Goal: Share content

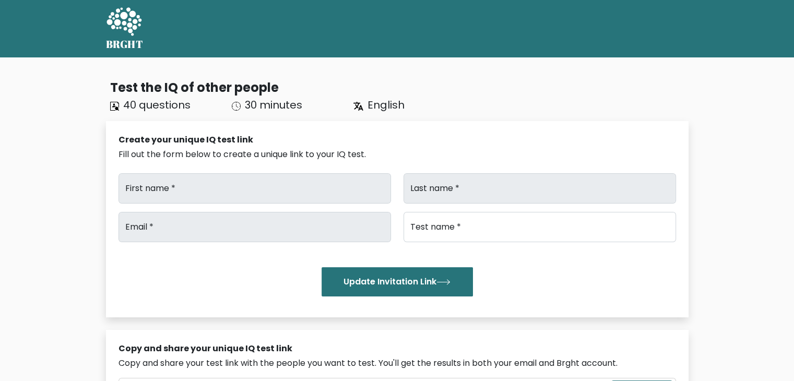
type input "Blessy"
type input "Esther"
type input "blessyesther.ag@gmail.com"
type input "Brght Intelligence Test"
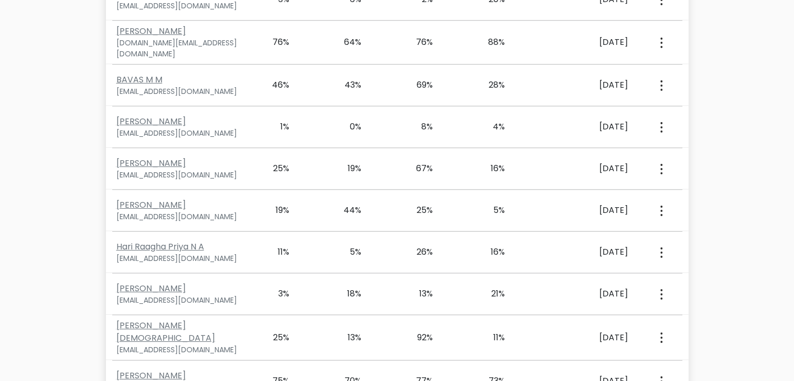
scroll to position [4444, 0]
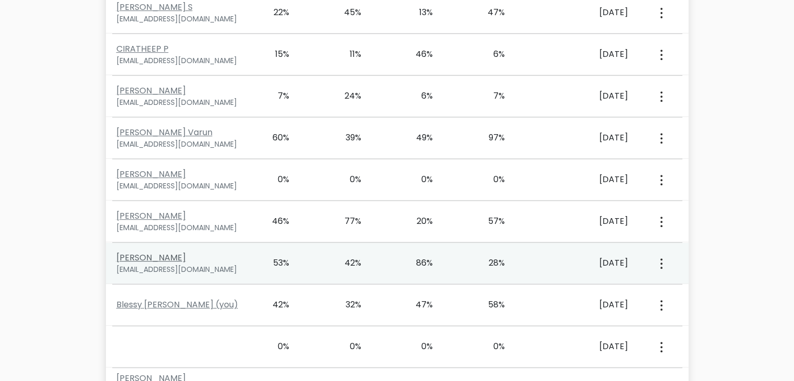
click at [138, 252] on link "HARISH I" at bounding box center [150, 258] width 69 height 12
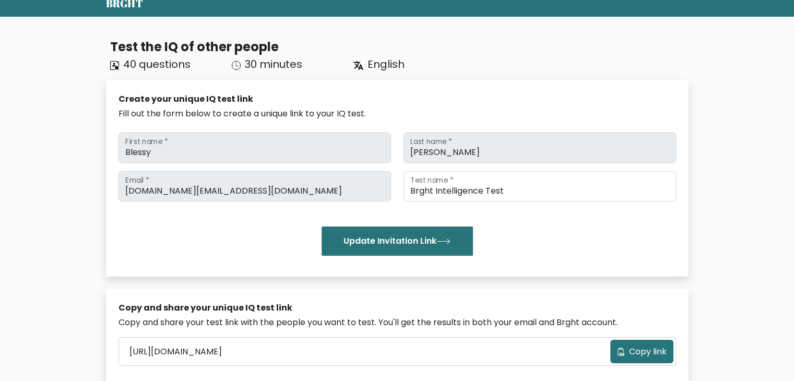
scroll to position [3322, 0]
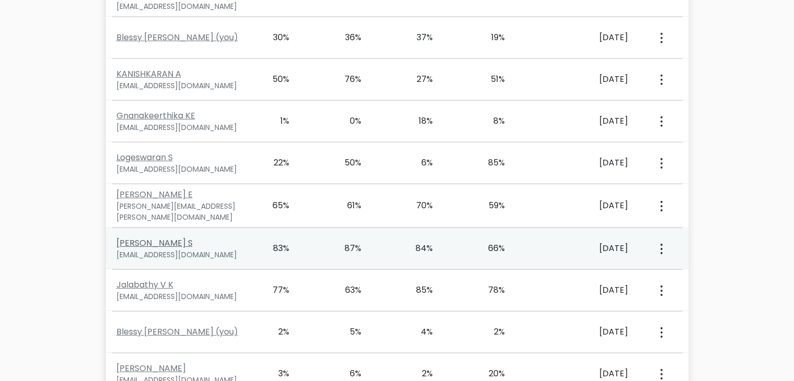
click at [165, 237] on link "Mathir Vishnu S" at bounding box center [154, 243] width 76 height 12
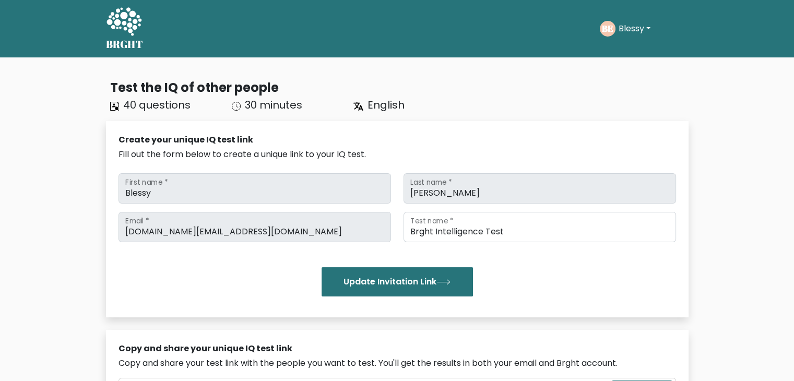
scroll to position [5067, 0]
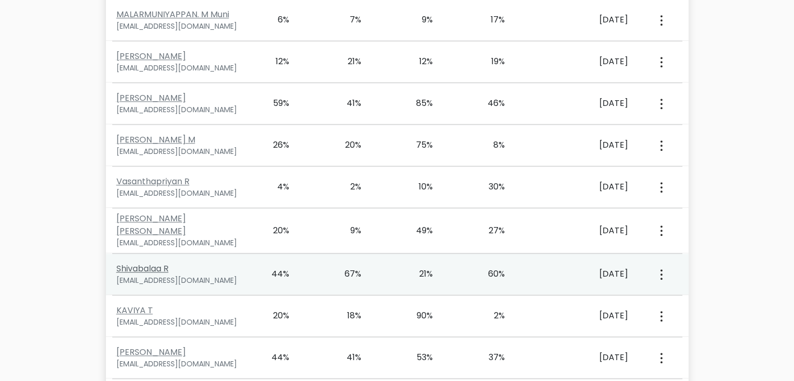
click at [144, 262] on link "Shivabalaa R" at bounding box center [142, 268] width 52 height 12
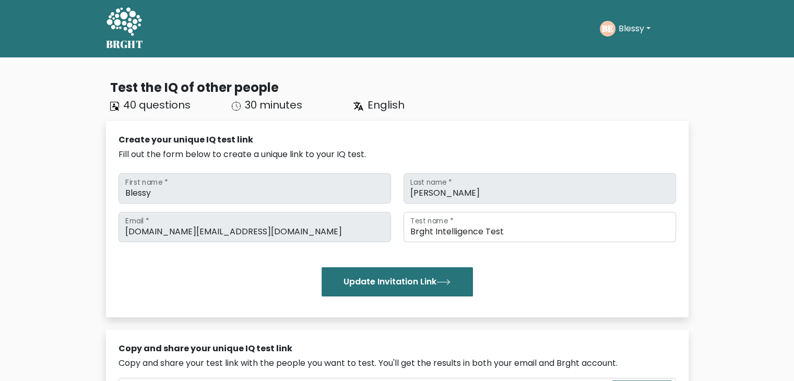
scroll to position [2907, 0]
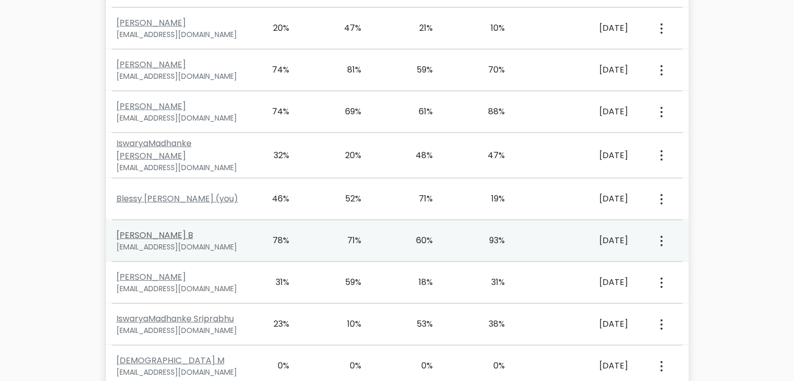
click at [154, 229] on link "Yogeshwari B" at bounding box center [154, 235] width 77 height 12
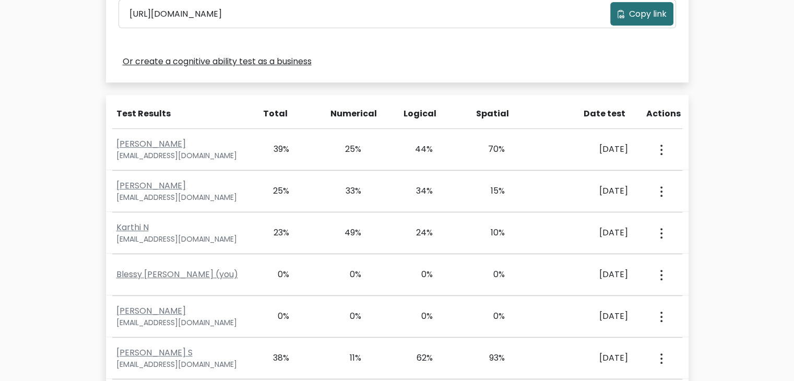
scroll to position [706, 0]
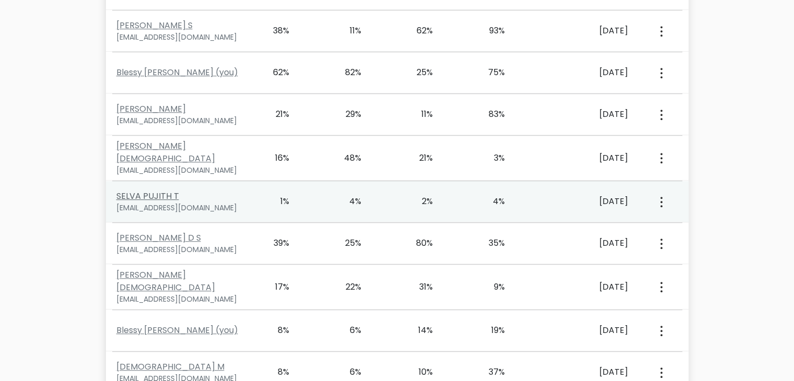
click at [165, 190] on link "SELVA PUJITH T" at bounding box center [147, 196] width 63 height 12
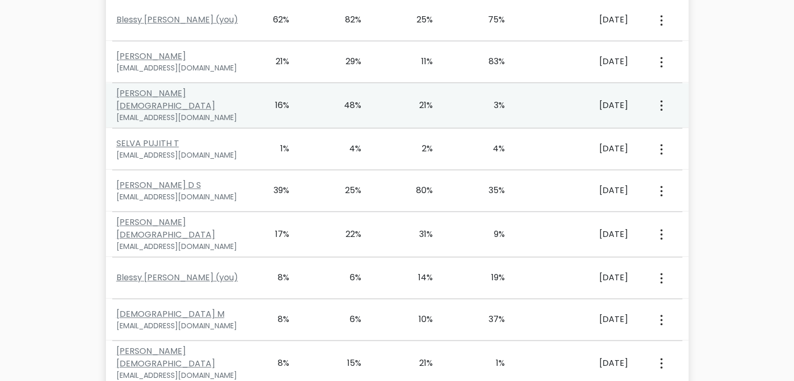
scroll to position [1037, 0]
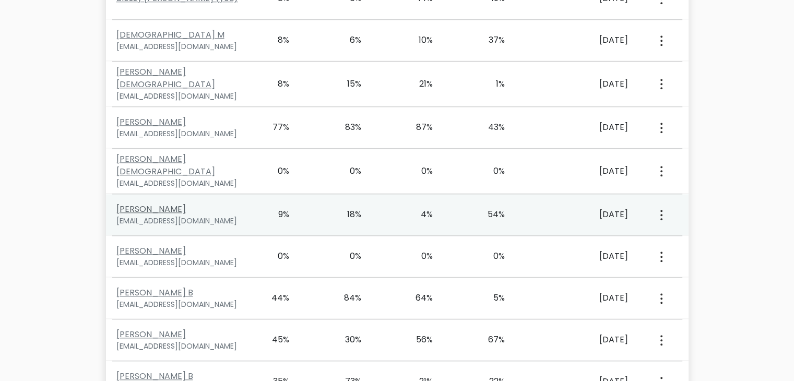
click at [159, 203] on link "LAKSHYA SHREE R" at bounding box center [150, 209] width 69 height 12
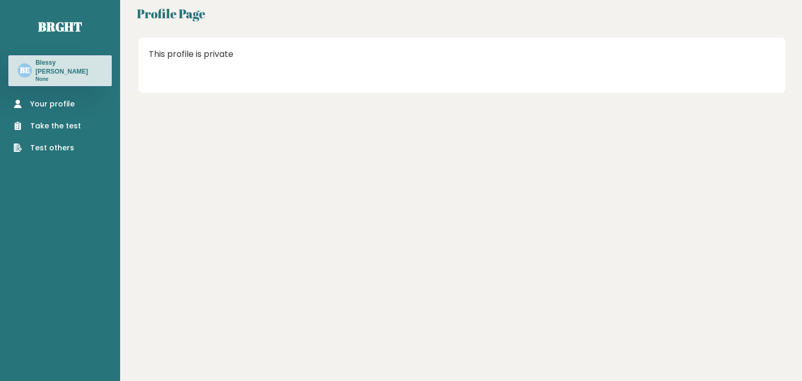
drag, startPoint x: 0, startPoint y: 0, endPoint x: 145, endPoint y: 75, distance: 163.4
click at [145, 75] on div "Profile Page This profile is private" at bounding box center [461, 190] width 682 height 381
